Goal: Navigation & Orientation: Find specific page/section

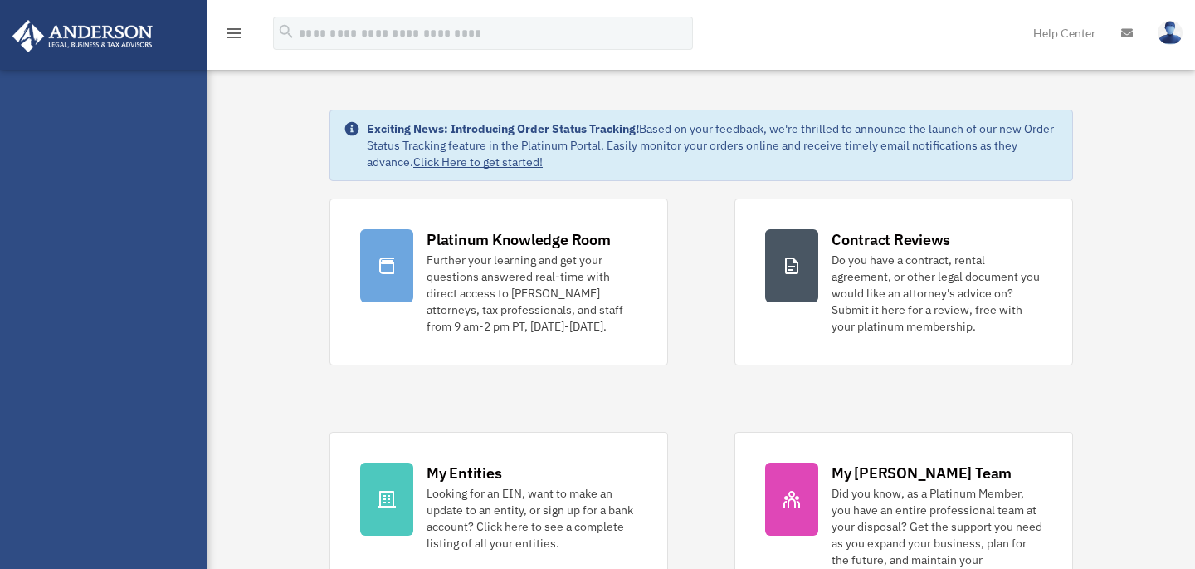
click at [725, 387] on div "Platinum Knowledge Room Further your learning and get your questions answered r…" at bounding box center [702, 414] width 744 height 433
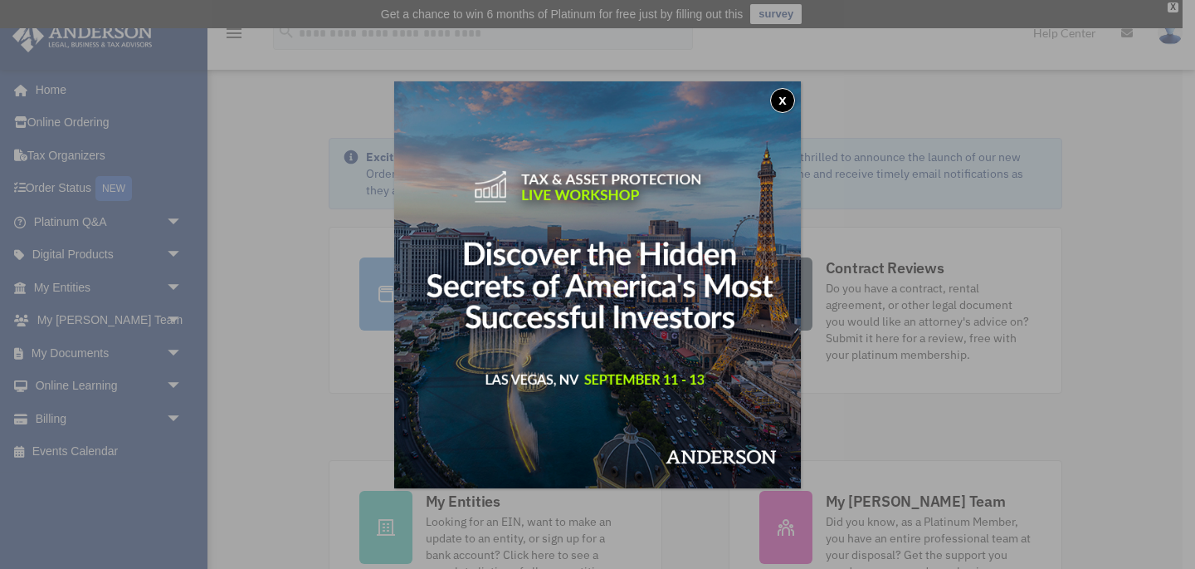
click at [776, 94] on button "x" at bounding box center [782, 100] width 25 height 25
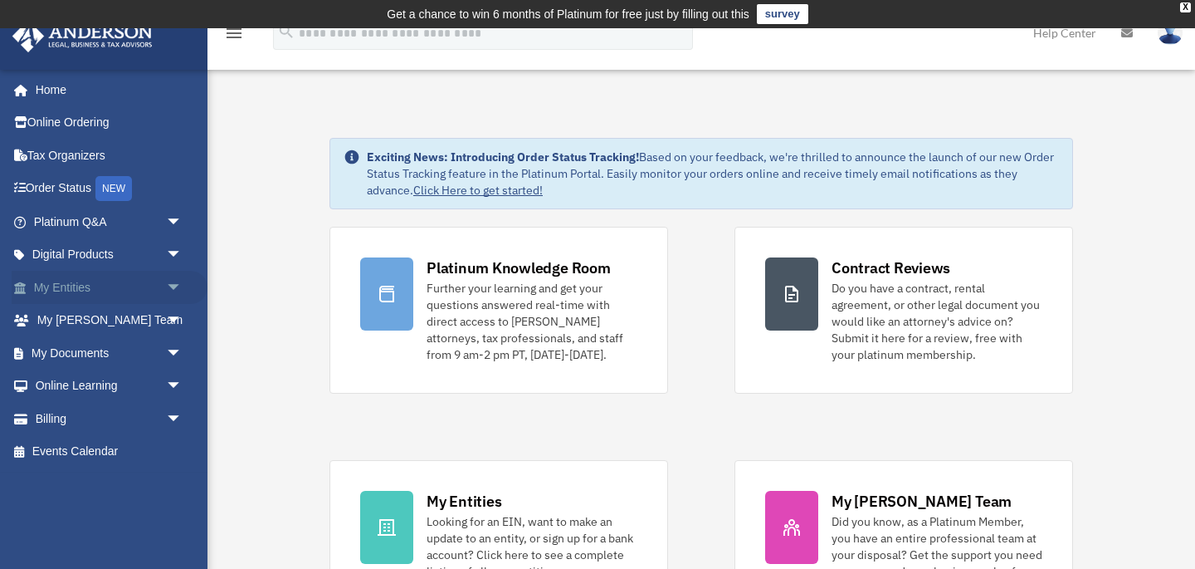
click at [85, 289] on link "My Entities arrow_drop_down" at bounding box center [110, 287] width 196 height 33
click at [177, 286] on span "arrow_drop_down" at bounding box center [182, 288] width 33 height 34
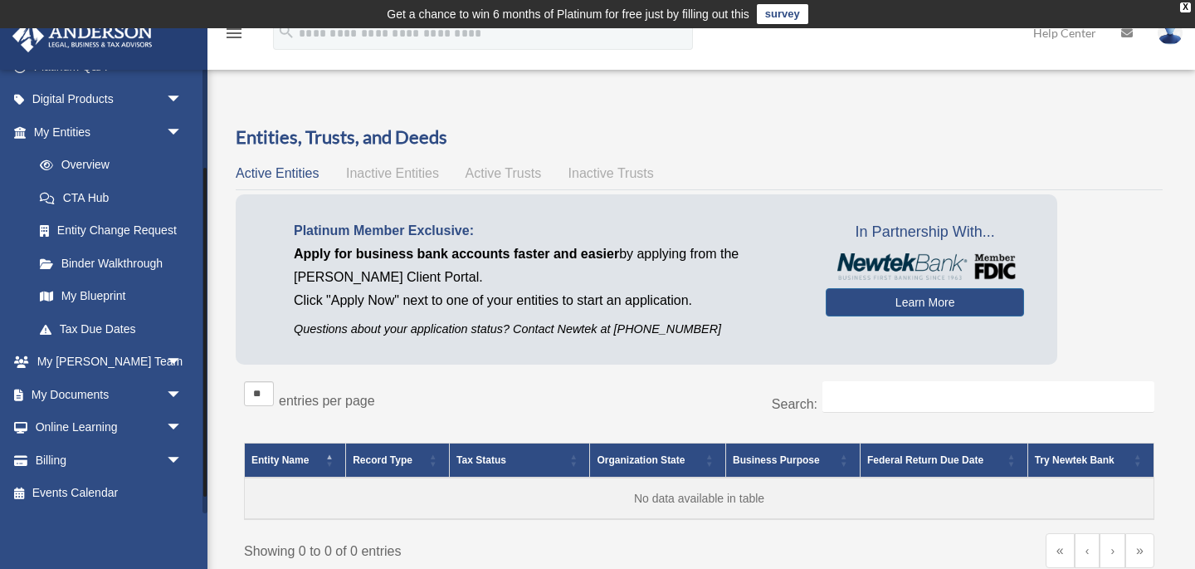
scroll to position [114, 0]
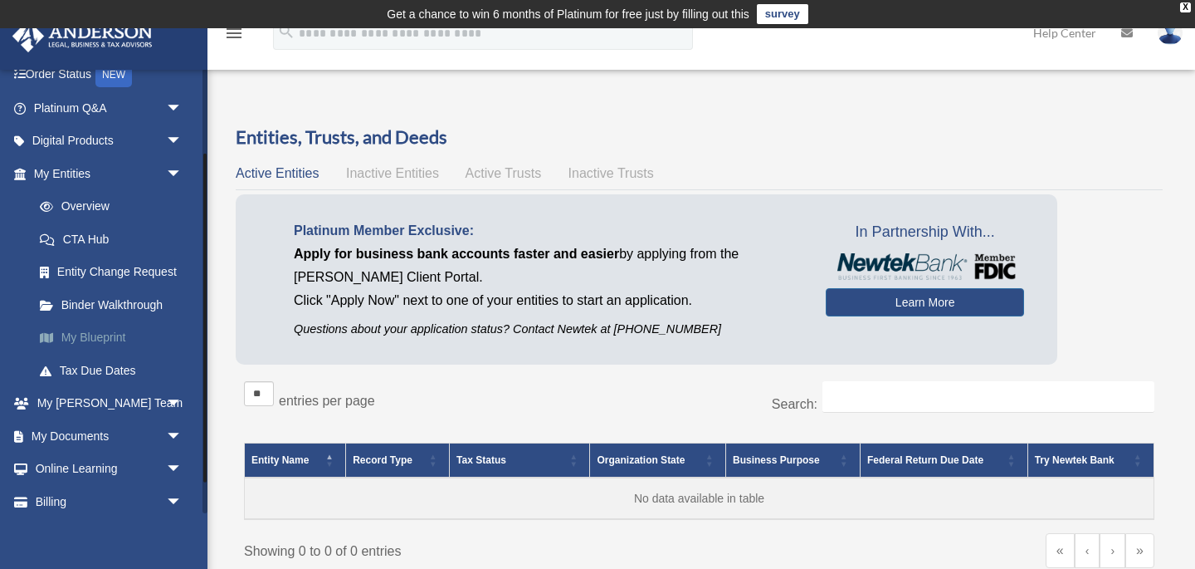
click at [100, 340] on link "My Blueprint" at bounding box center [115, 337] width 184 height 33
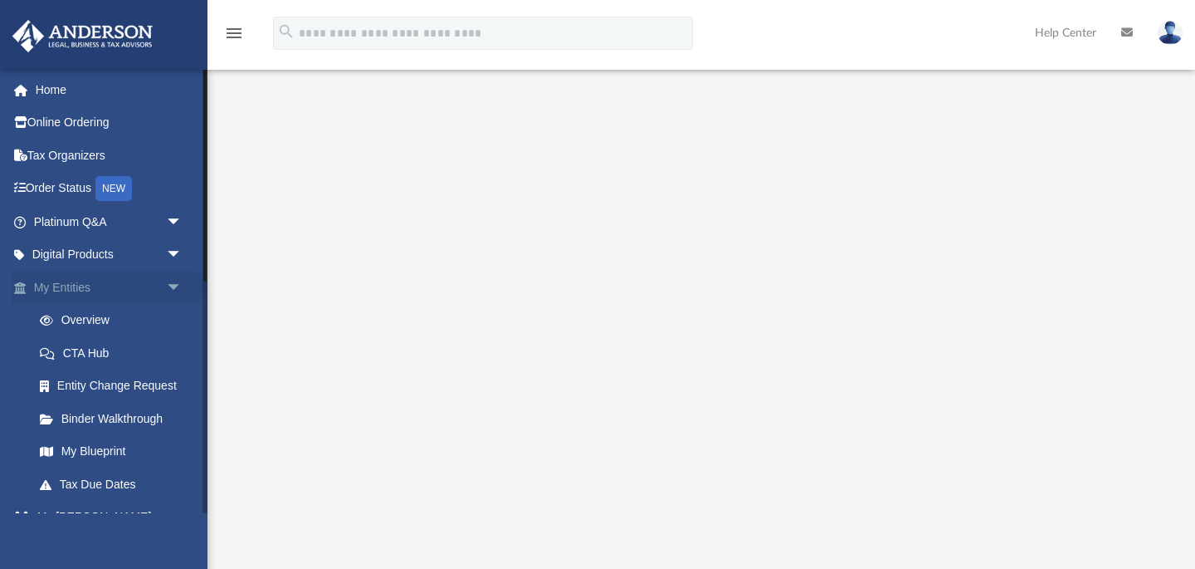
click at [174, 284] on span "arrow_drop_down" at bounding box center [182, 288] width 33 height 34
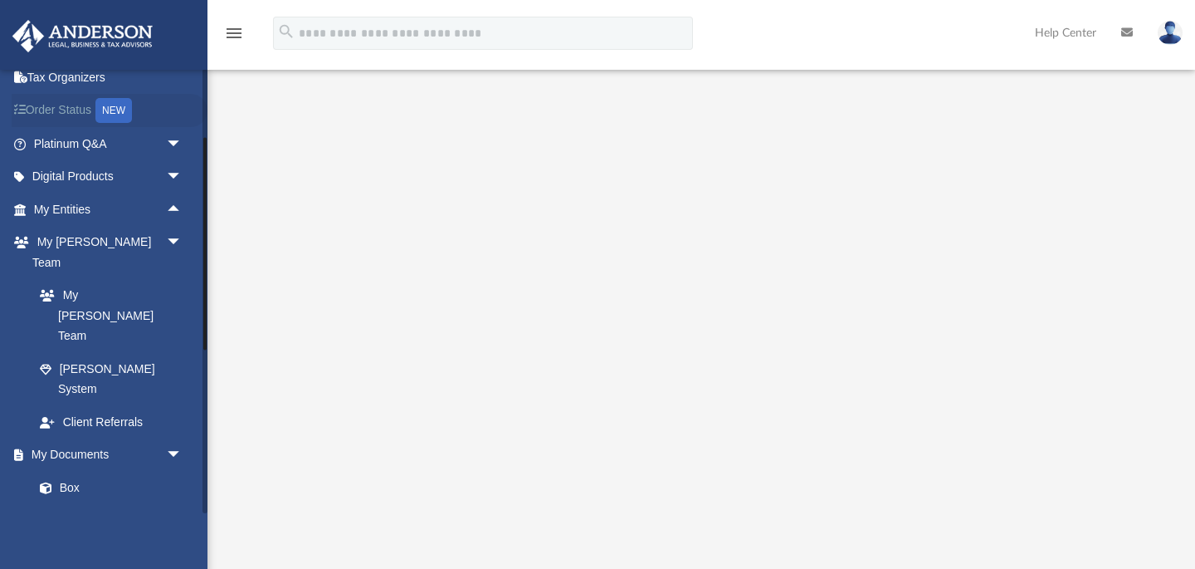
scroll to position [128, 0]
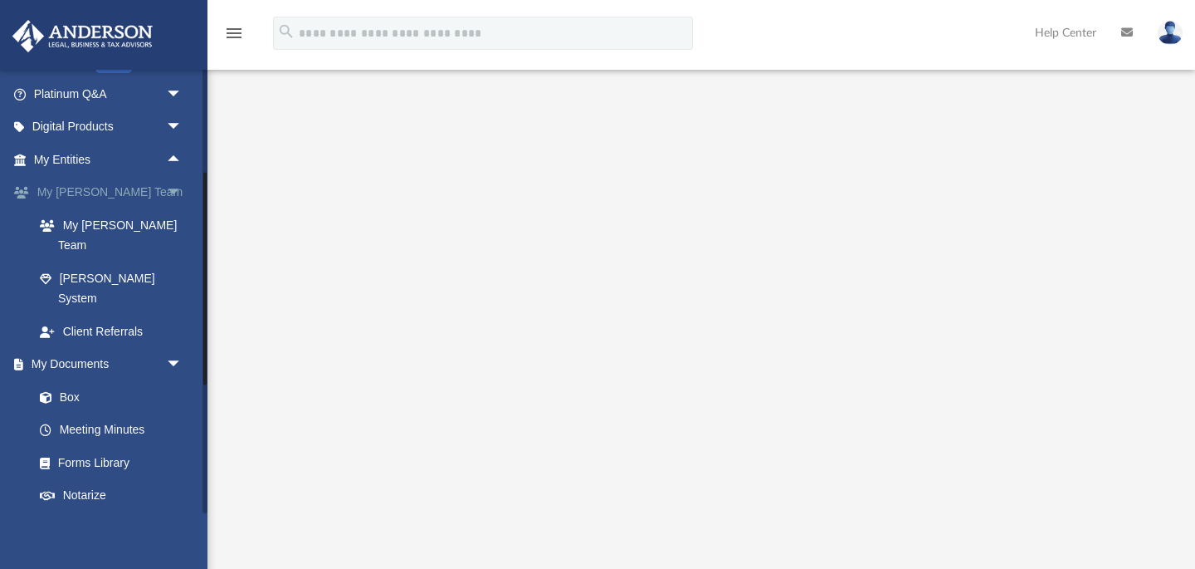
click at [174, 190] on span "arrow_drop_down" at bounding box center [182, 193] width 33 height 34
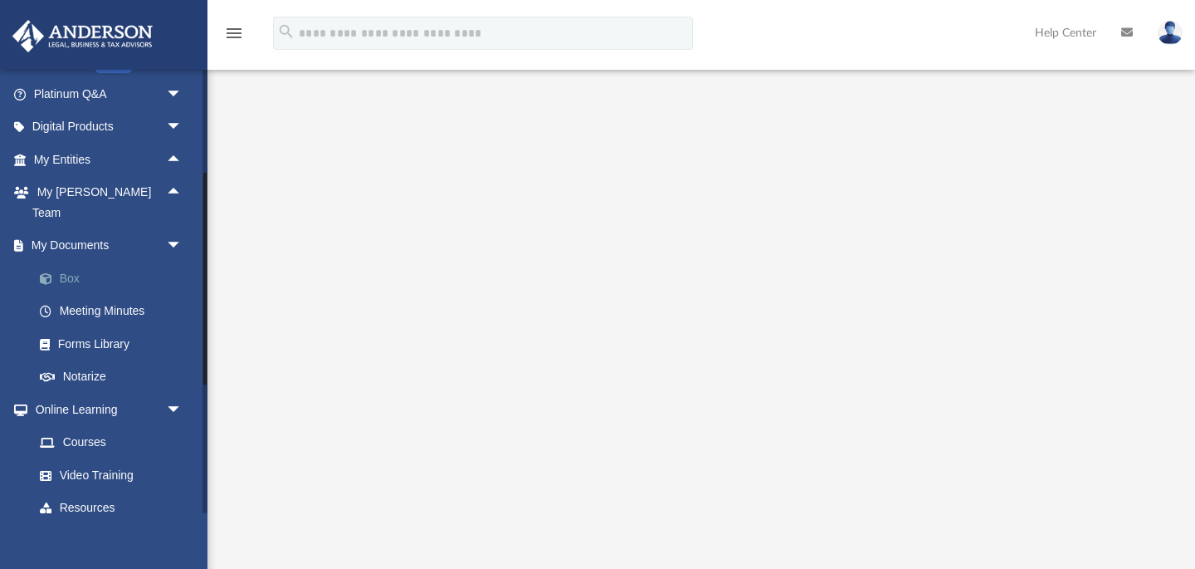
click at [76, 262] on link "Box" at bounding box center [115, 277] width 184 height 33
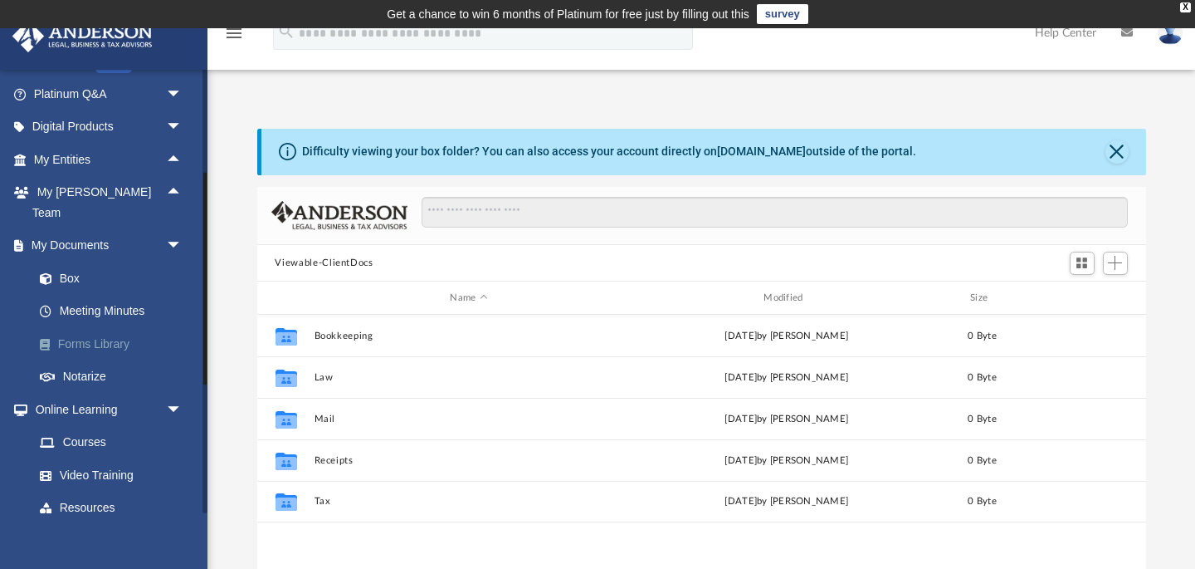
click at [90, 329] on link "Forms Library" at bounding box center [115, 343] width 184 height 33
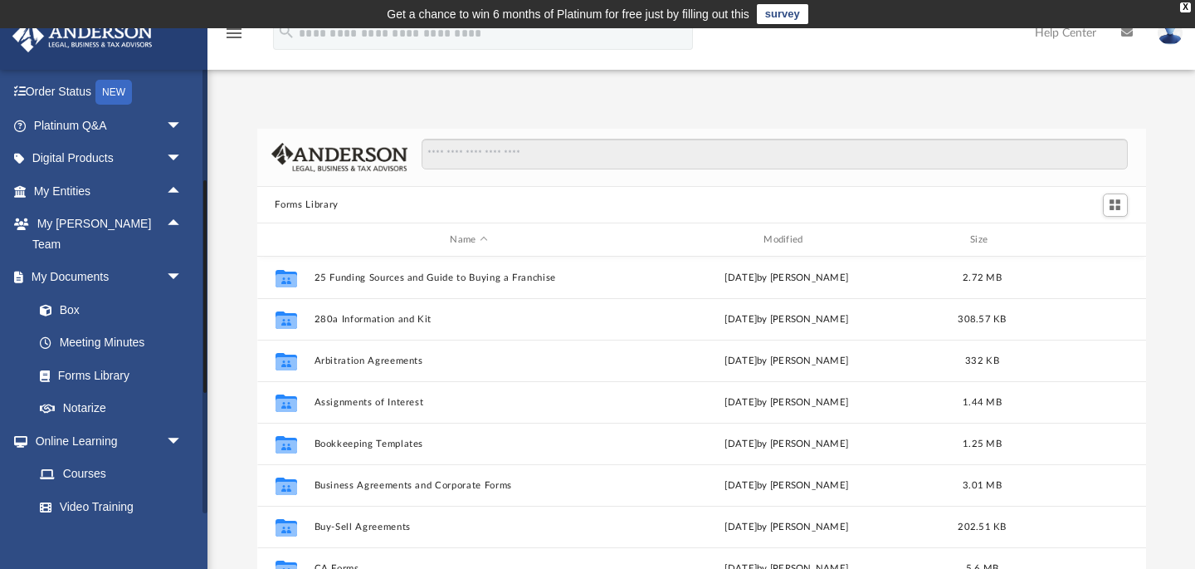
scroll to position [90, 0]
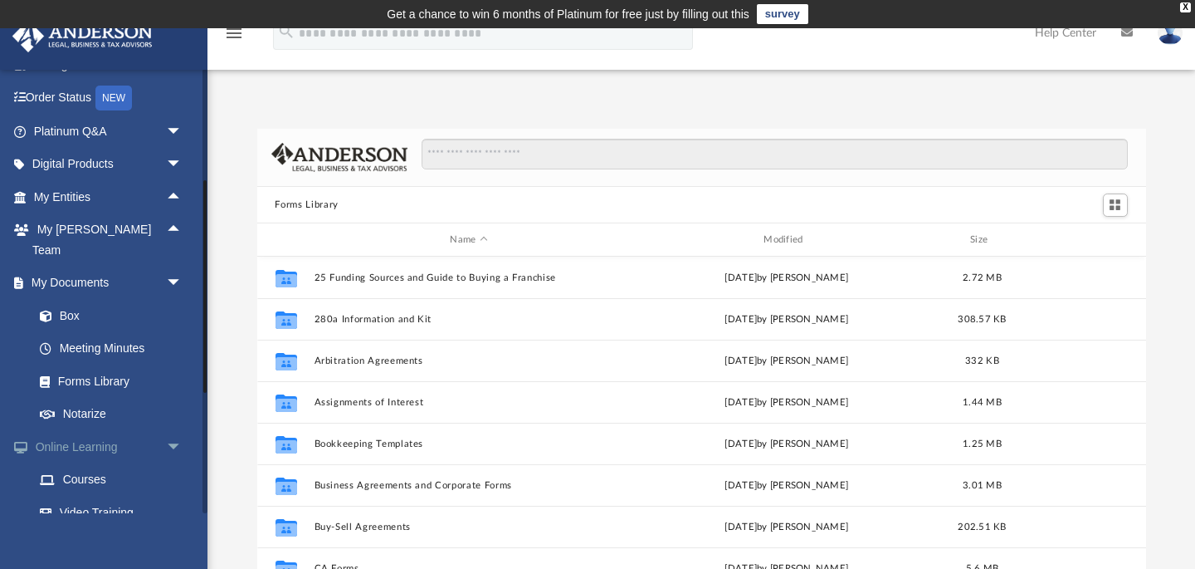
click at [178, 430] on span "arrow_drop_down" at bounding box center [182, 447] width 33 height 34
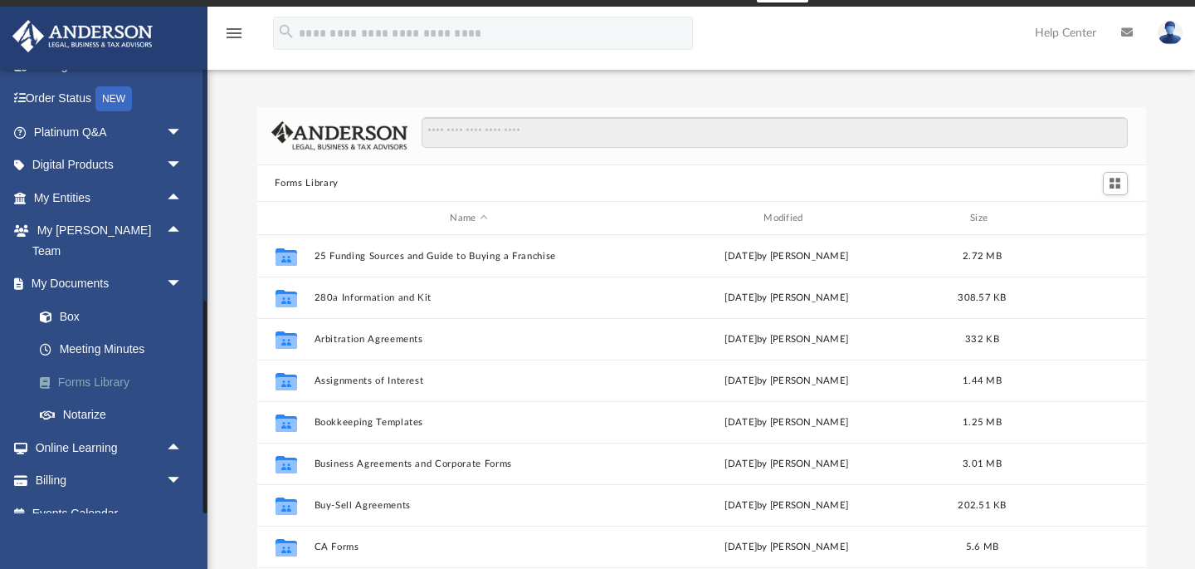
scroll to position [27, 0]
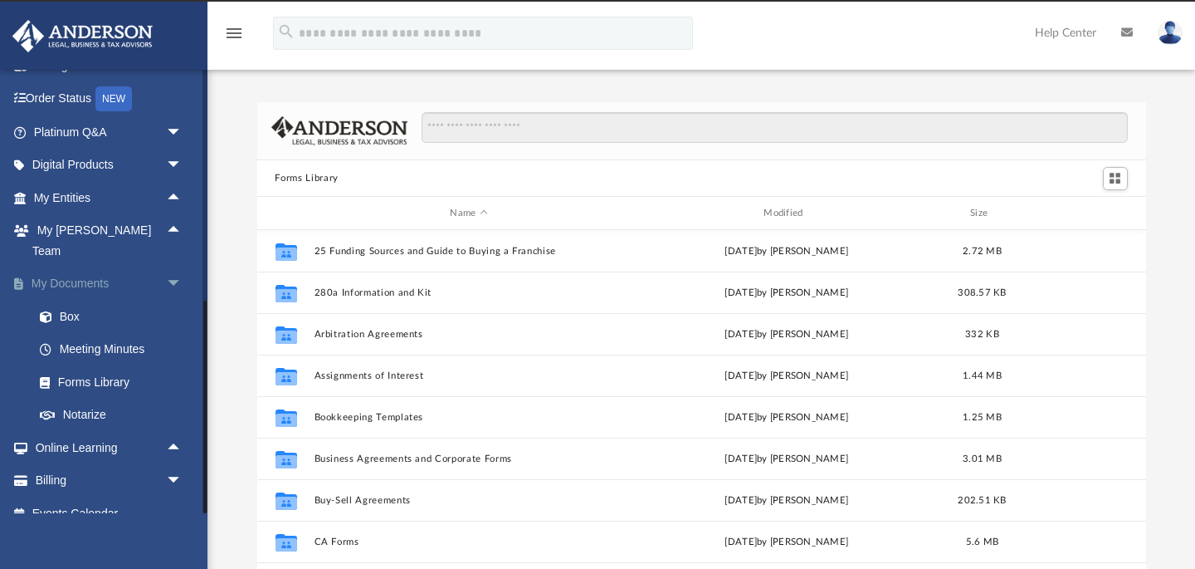
click at [169, 267] on span "arrow_drop_down" at bounding box center [182, 284] width 33 height 34
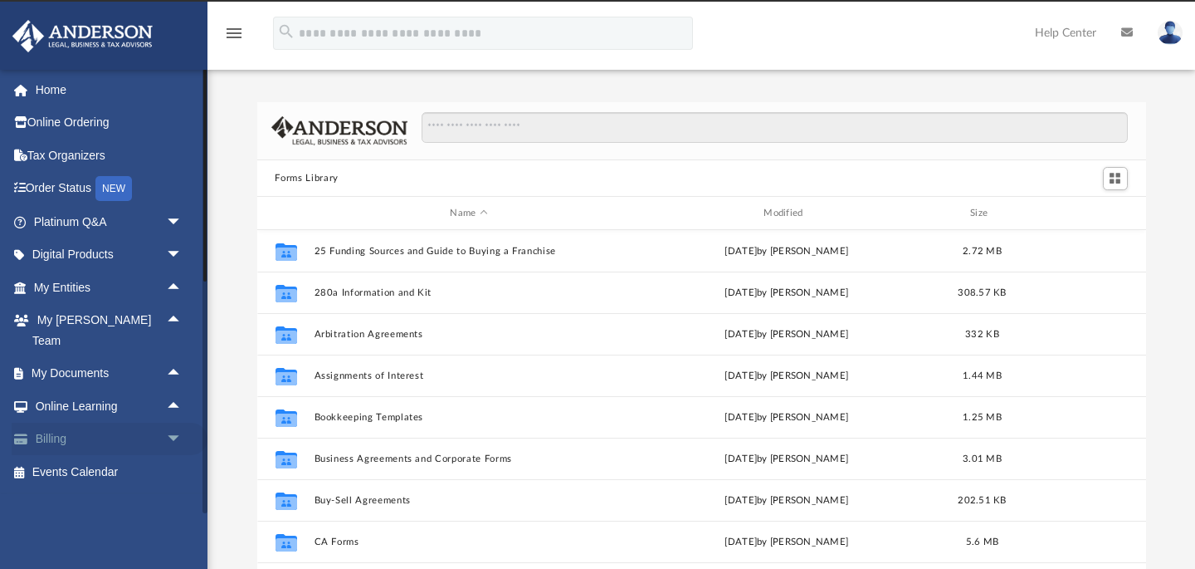
click at [178, 423] on span "arrow_drop_down" at bounding box center [182, 440] width 33 height 34
click at [87, 494] on link "Past Invoices" at bounding box center [115, 505] width 184 height 33
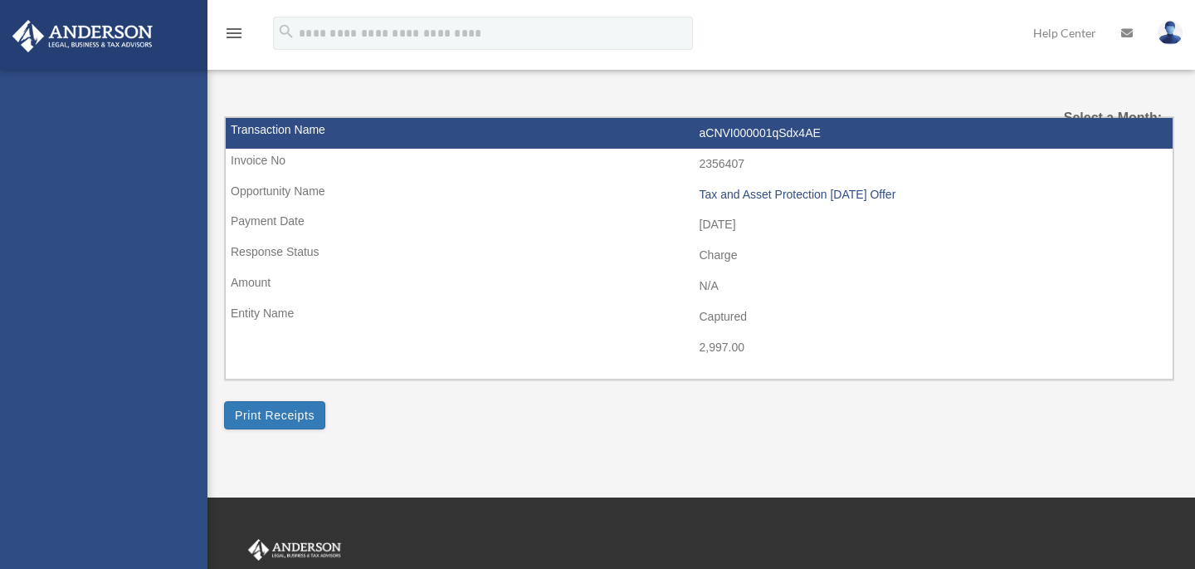
select select
